Goal: Use online tool/utility: Use online tool/utility

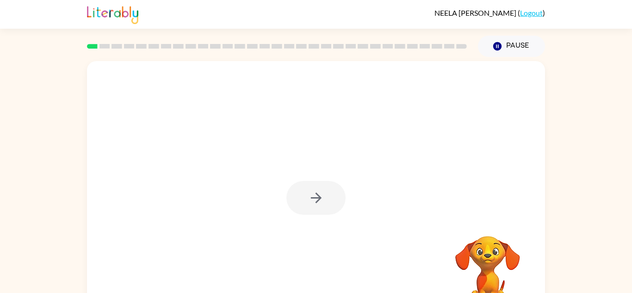
click at [423, 140] on div at bounding box center [316, 193] width 458 height 264
click at [316, 198] on icon "button" at bounding box center [316, 198] width 16 height 16
click at [316, 198] on div at bounding box center [316, 193] width 458 height 264
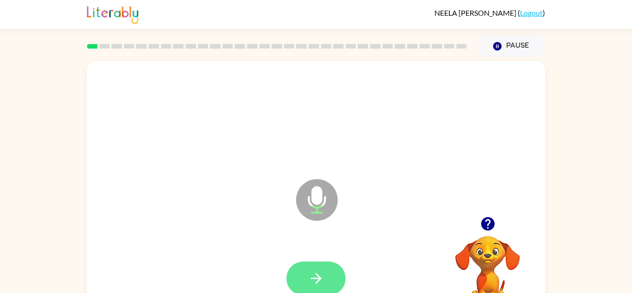
click at [334, 263] on button "button" at bounding box center [315, 278] width 59 height 34
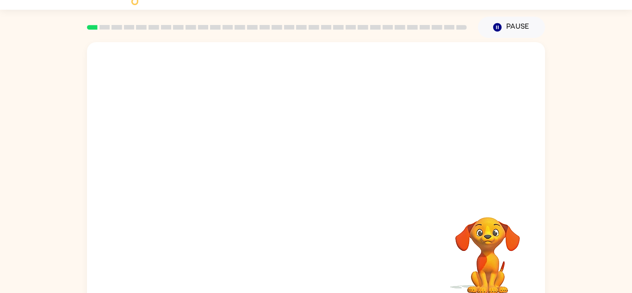
scroll to position [32, 0]
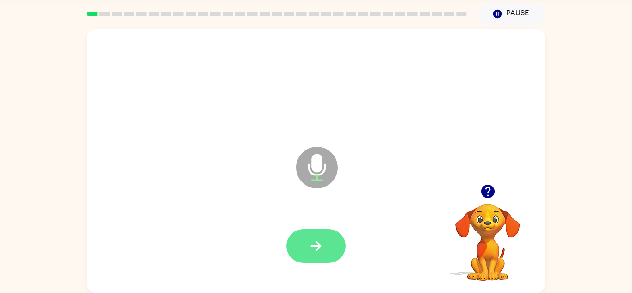
click at [323, 246] on icon "button" at bounding box center [316, 246] width 16 height 16
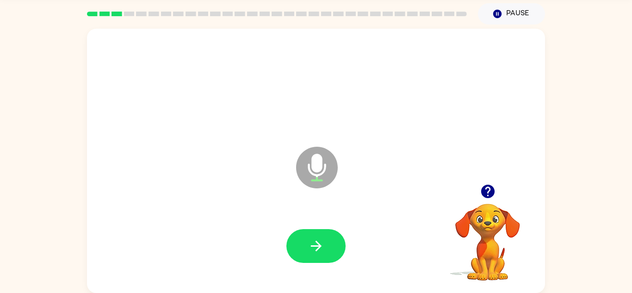
click at [323, 246] on icon "button" at bounding box center [316, 246] width 16 height 16
click at [305, 233] on button "button" at bounding box center [315, 246] width 59 height 34
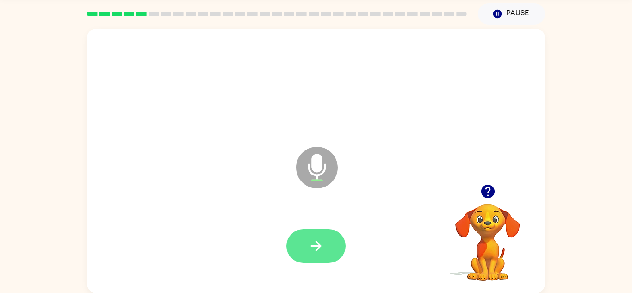
click at [319, 238] on icon "button" at bounding box center [316, 246] width 16 height 16
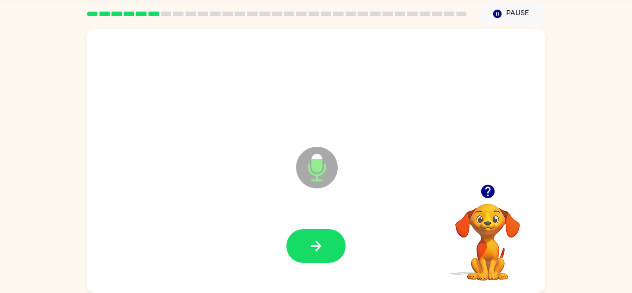
click at [319, 238] on icon "button" at bounding box center [316, 246] width 16 height 16
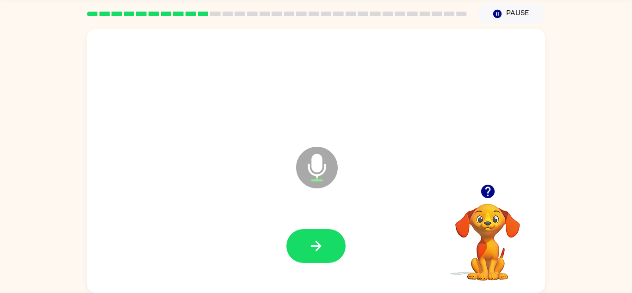
click at [319, 238] on icon "button" at bounding box center [316, 246] width 16 height 16
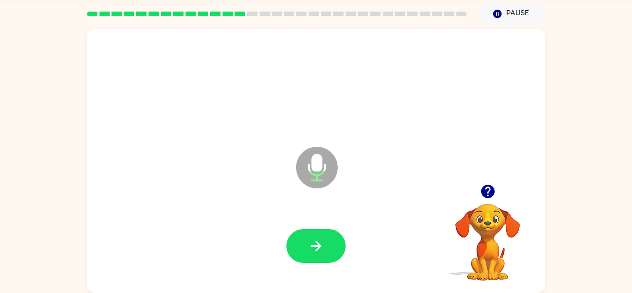
click at [319, 238] on icon "button" at bounding box center [316, 246] width 16 height 16
click at [494, 181] on button "button" at bounding box center [488, 191] width 24 height 24
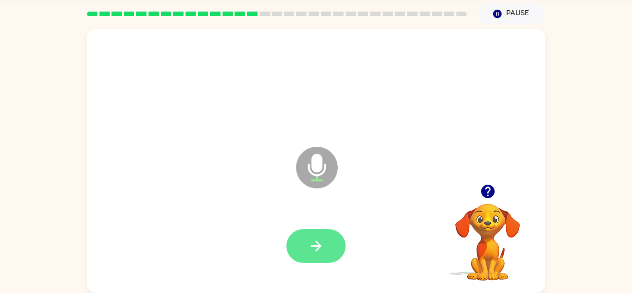
click at [313, 234] on button "button" at bounding box center [315, 246] width 59 height 34
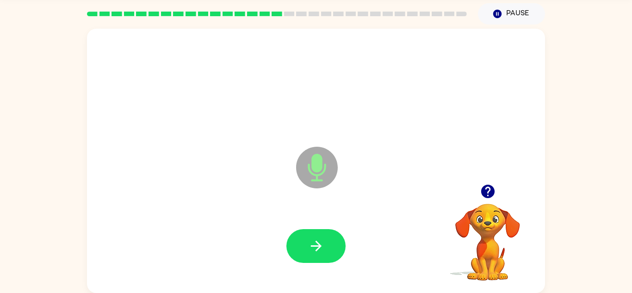
click at [313, 234] on button "button" at bounding box center [315, 246] width 59 height 34
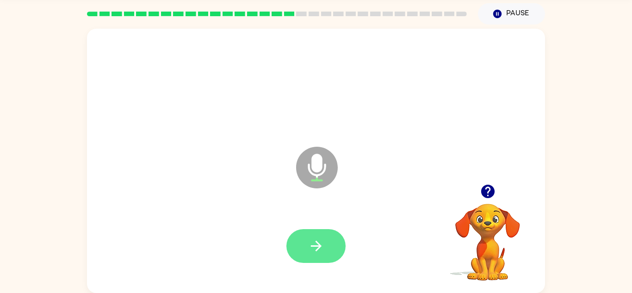
click at [313, 234] on button "button" at bounding box center [315, 246] width 59 height 34
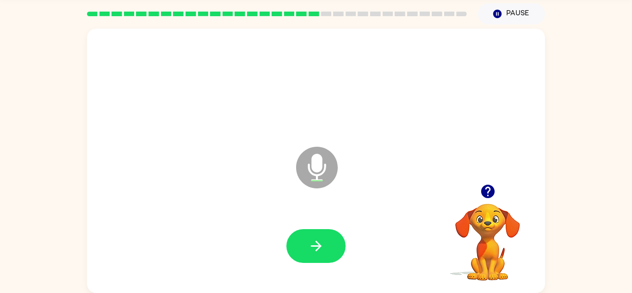
click at [313, 234] on button "button" at bounding box center [315, 246] width 59 height 34
click at [485, 190] on icon "button" at bounding box center [487, 191] width 13 height 13
click at [317, 250] on icon "button" at bounding box center [316, 246] width 16 height 16
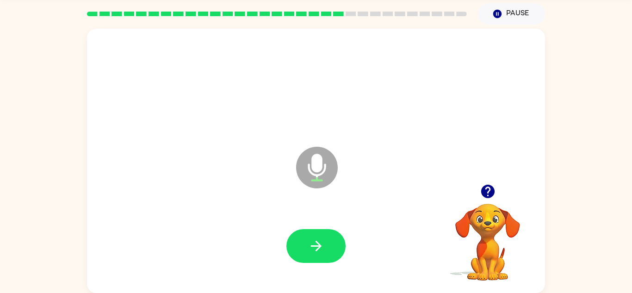
click at [317, 250] on icon "button" at bounding box center [316, 246] width 16 height 16
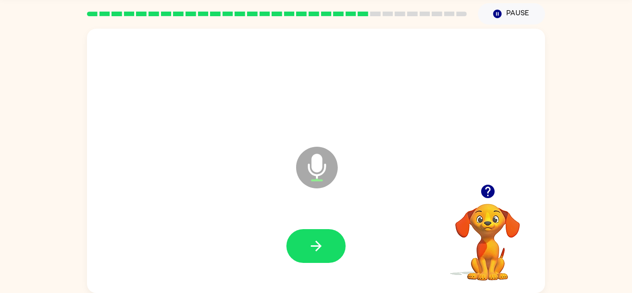
click at [317, 250] on icon "button" at bounding box center [316, 246] width 16 height 16
click at [311, 256] on button "button" at bounding box center [315, 246] width 59 height 34
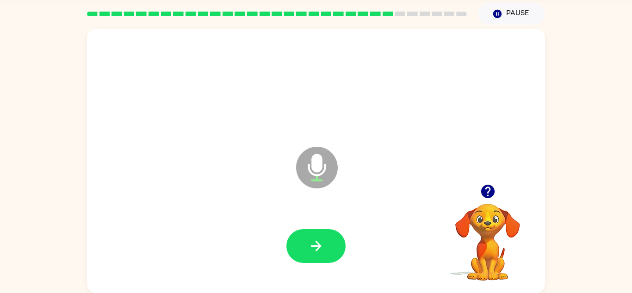
click at [311, 256] on button "button" at bounding box center [315, 246] width 59 height 34
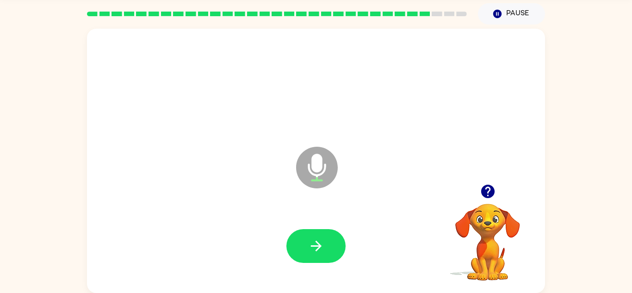
click at [311, 256] on button "button" at bounding box center [315, 246] width 59 height 34
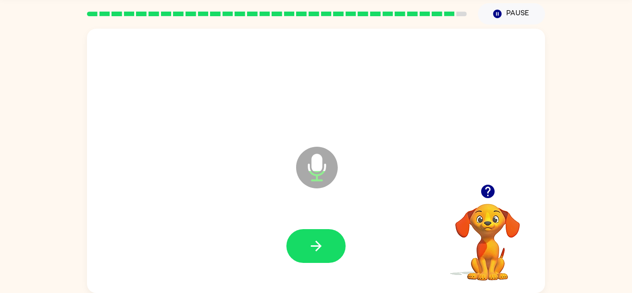
click at [311, 256] on button "button" at bounding box center [315, 246] width 59 height 34
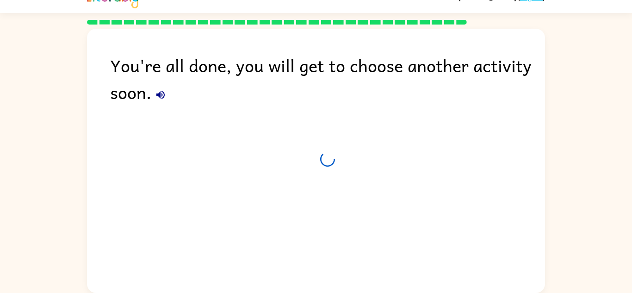
scroll to position [16, 0]
